Goal: Communication & Community: Answer question/provide support

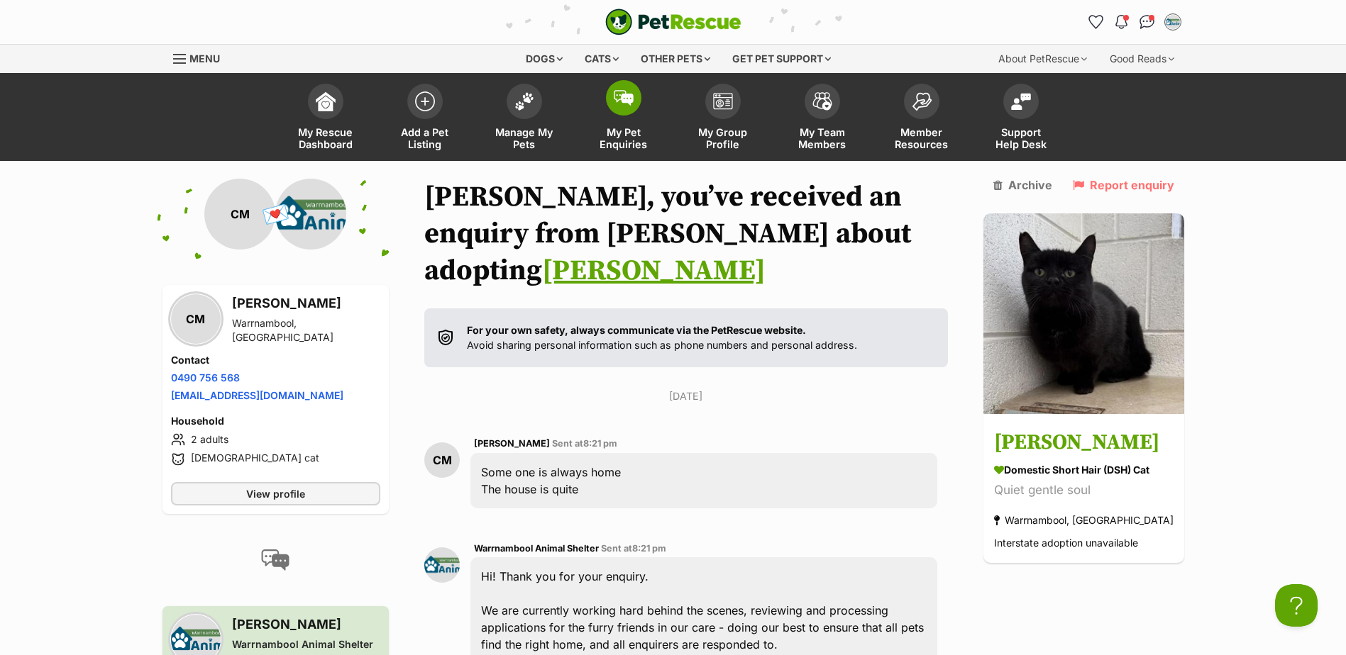
click at [616, 133] on span "My Pet Enquiries" at bounding box center [624, 138] width 64 height 24
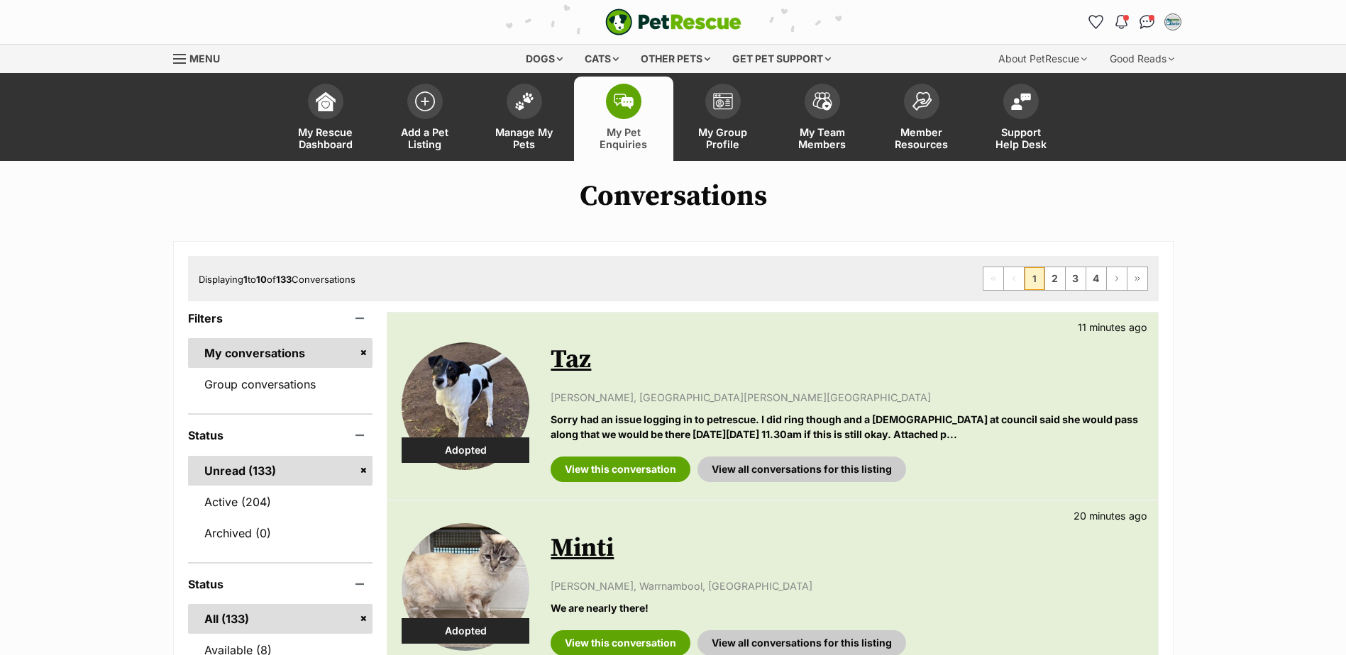
scroll to position [142, 0]
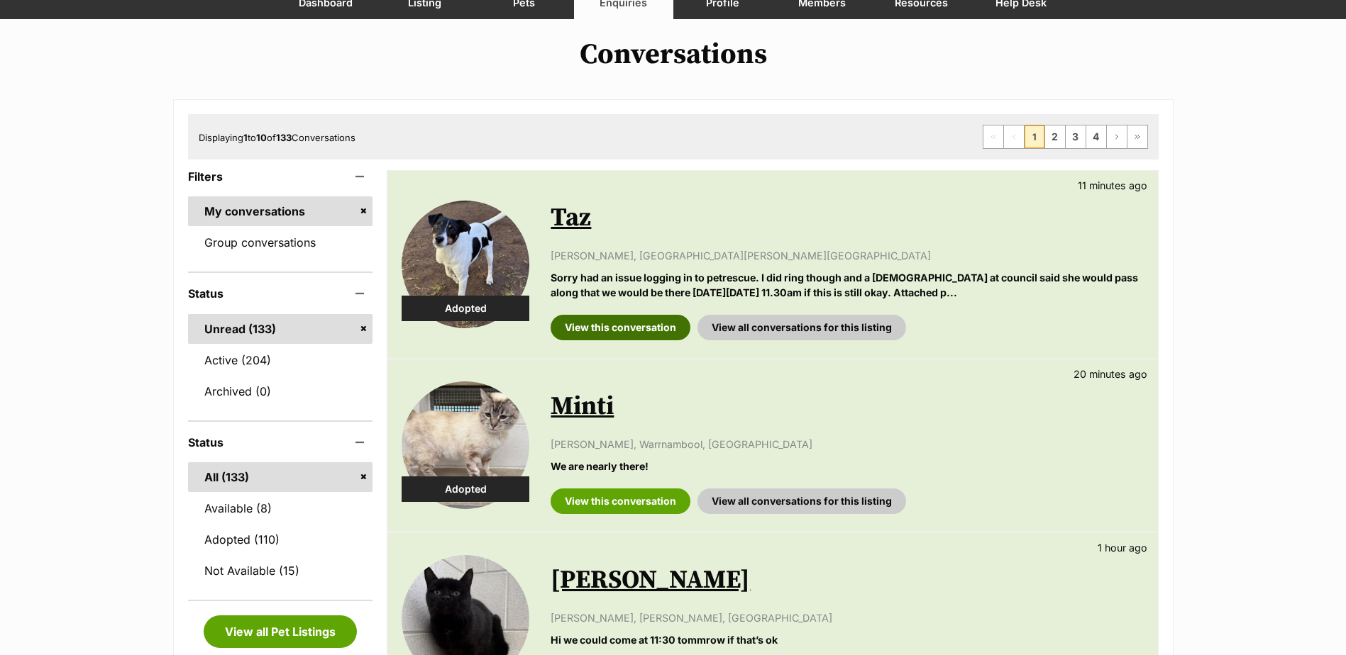
click at [626, 332] on link "View this conversation" at bounding box center [620, 328] width 140 height 26
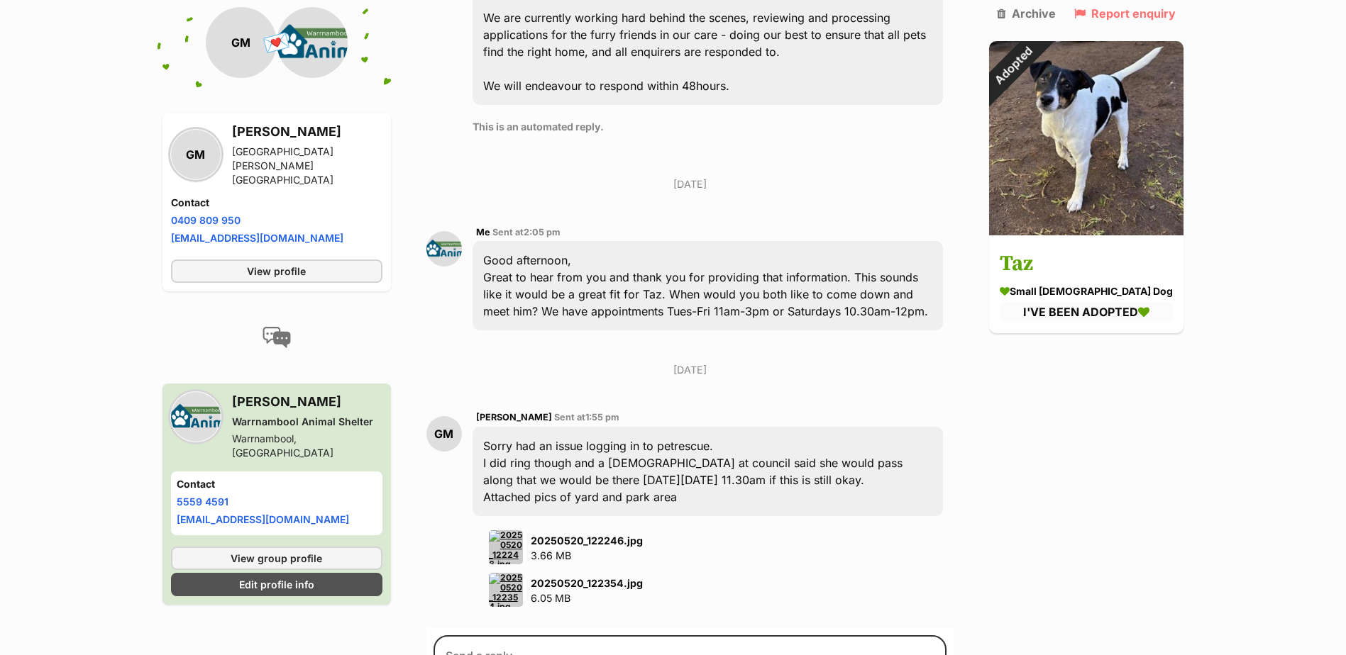
scroll to position [1064, 0]
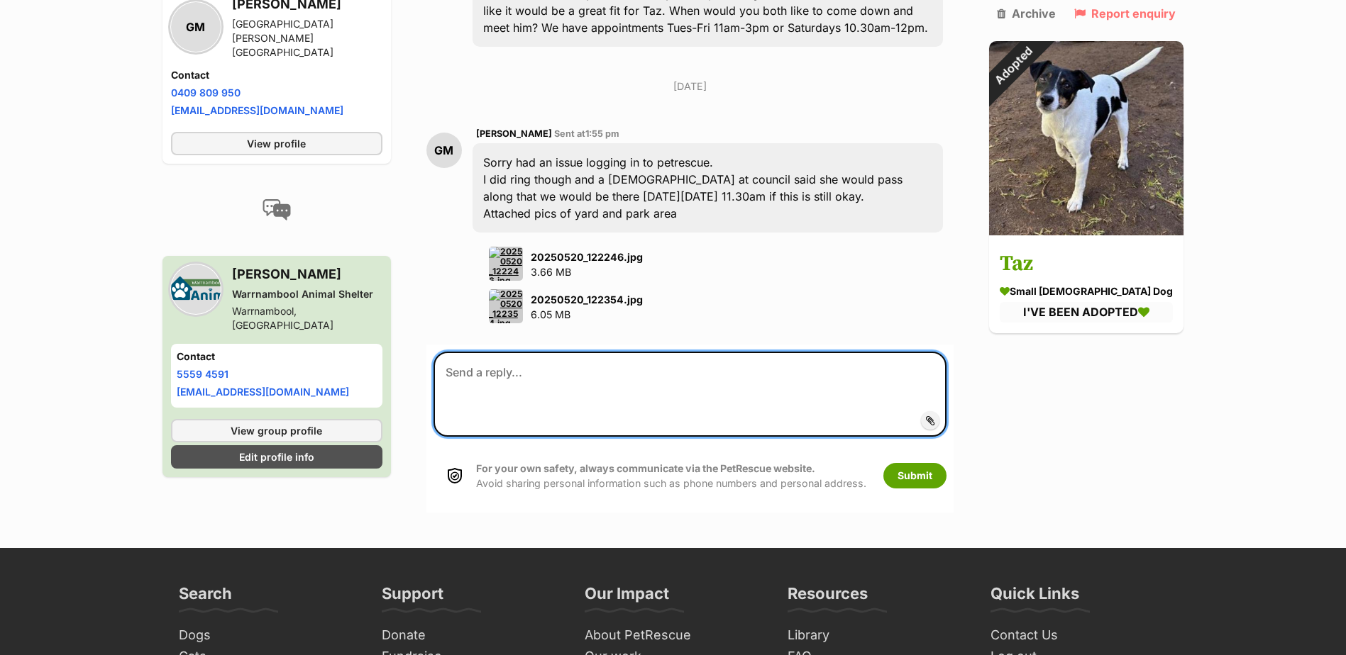
click at [626, 352] on textarea at bounding box center [690, 394] width 514 height 85
click at [600, 352] on textarea at bounding box center [690, 394] width 514 height 85
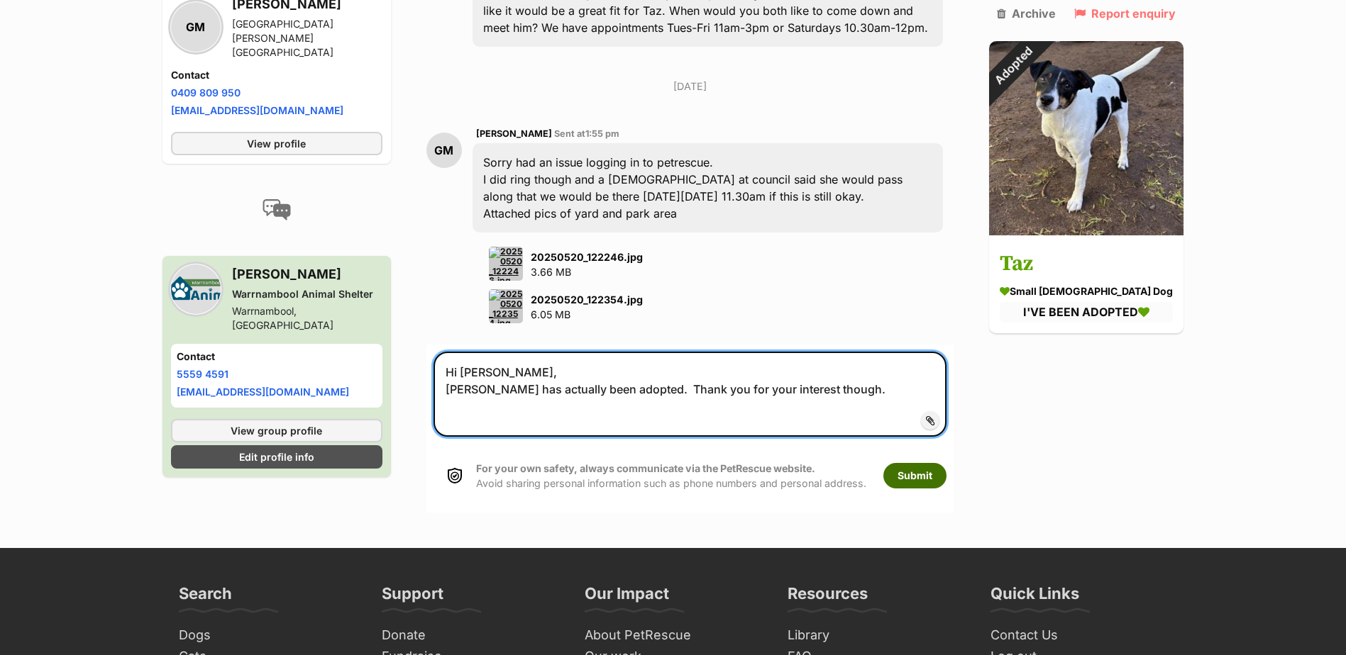
type textarea "Hi George, Taz has actually been adopted. Thank you for your interest though."
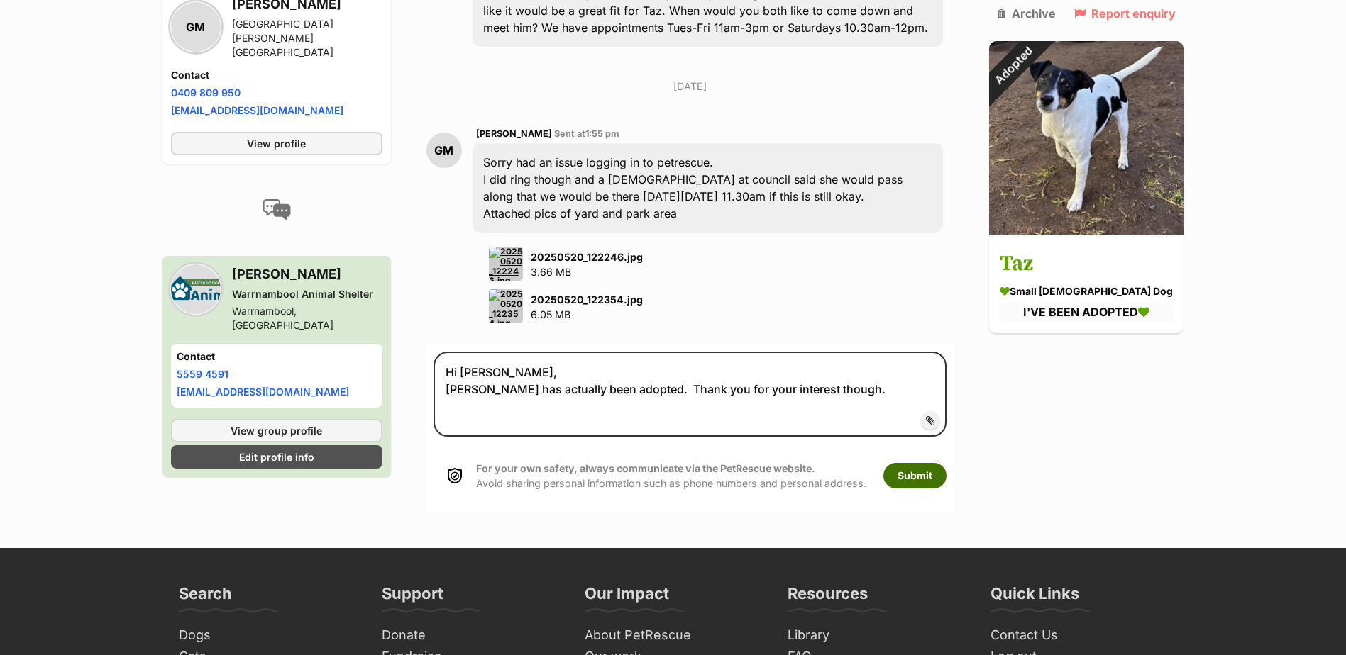
click at [924, 463] on button "Submit" at bounding box center [914, 476] width 63 height 26
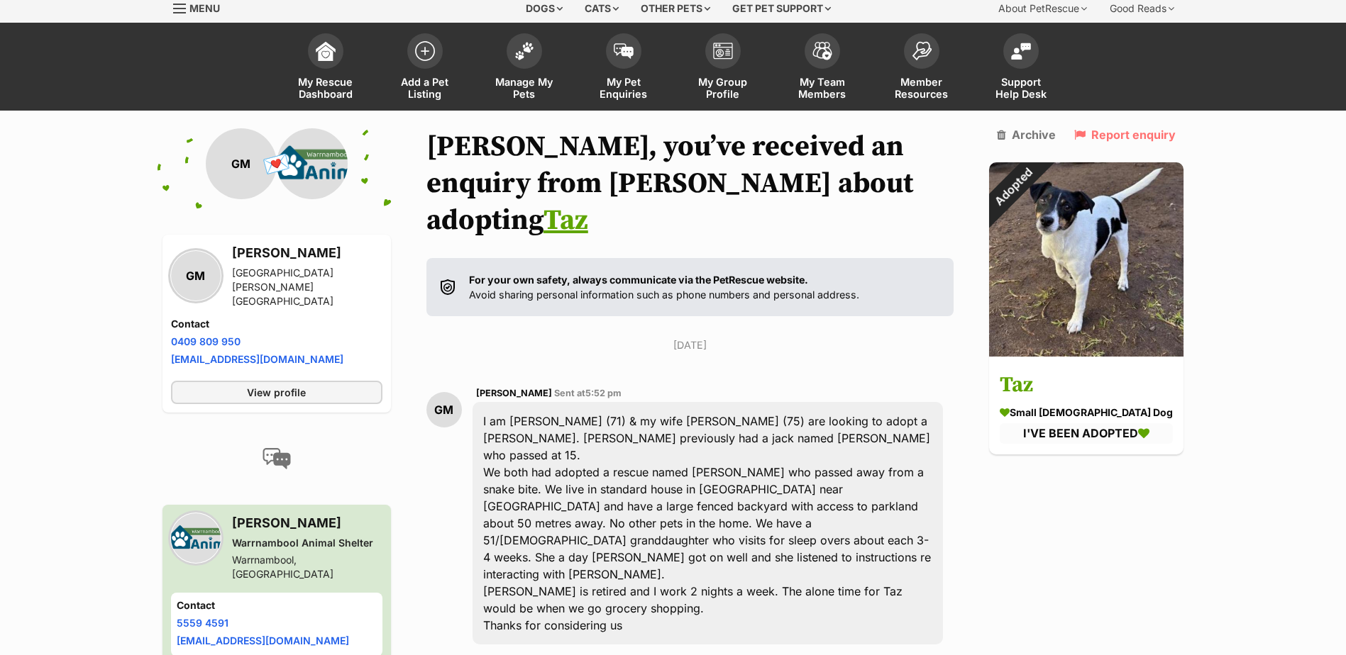
scroll to position [47, 0]
